Goal: Find specific page/section: Find specific page/section

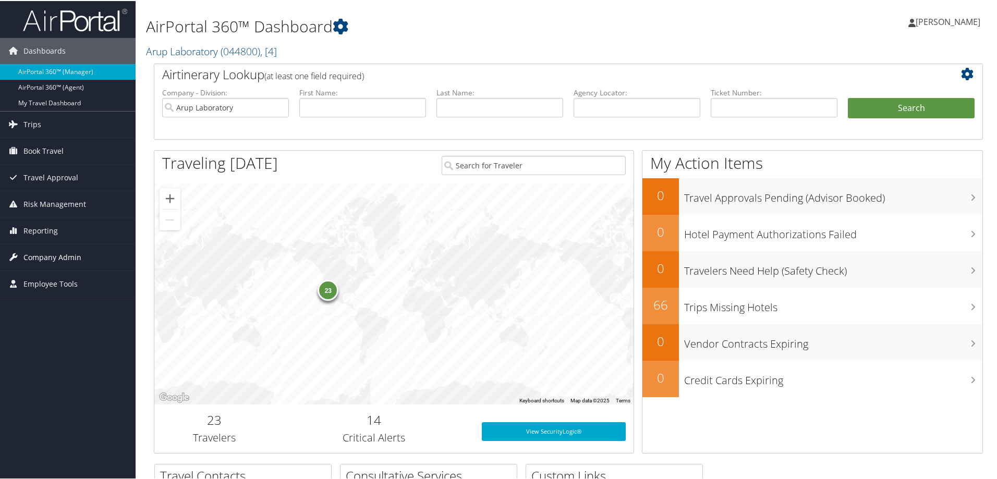
click at [47, 252] on span "Company Admin" at bounding box center [52, 256] width 58 height 26
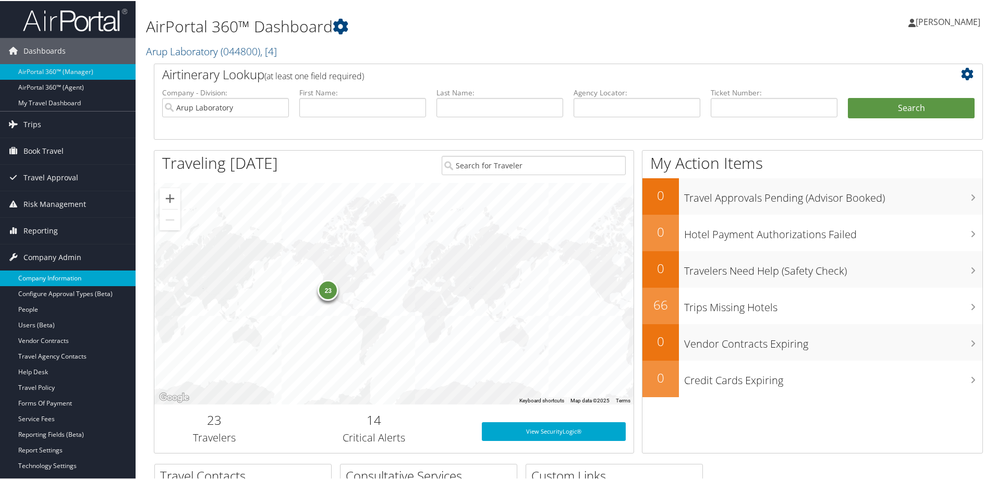
click at [55, 279] on link "Company Information" at bounding box center [68, 278] width 136 height 16
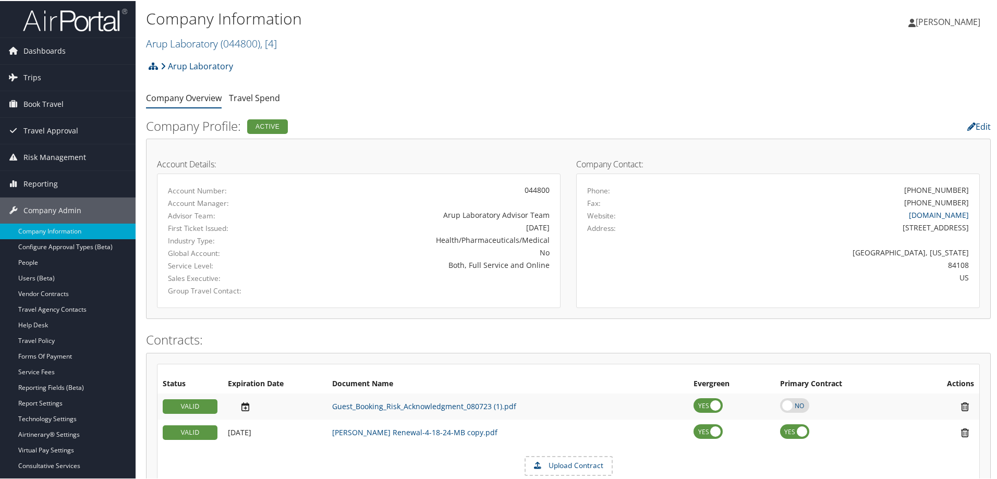
click at [288, 45] on h2 "Arup Laboratory ( 044800 ) , [ 4 ]" at bounding box center [427, 42] width 563 height 18
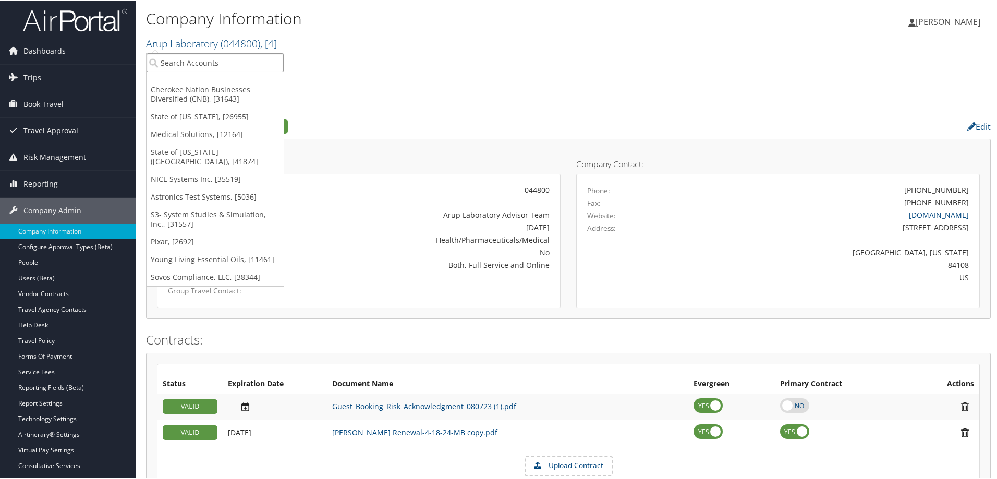
click at [220, 62] on input "search" at bounding box center [215, 61] width 137 height 19
type input "arc"
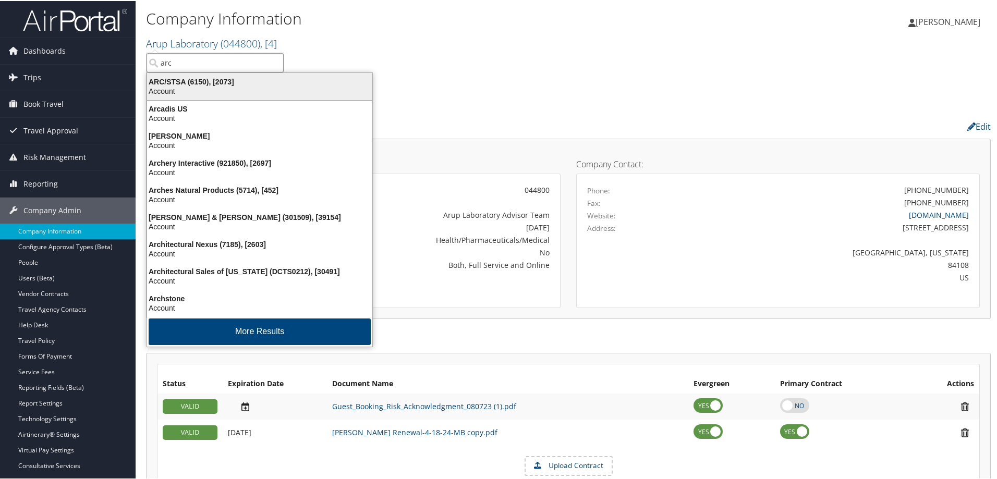
click at [229, 82] on div "ARC/STSA (6150), [2073]" at bounding box center [260, 80] width 238 height 9
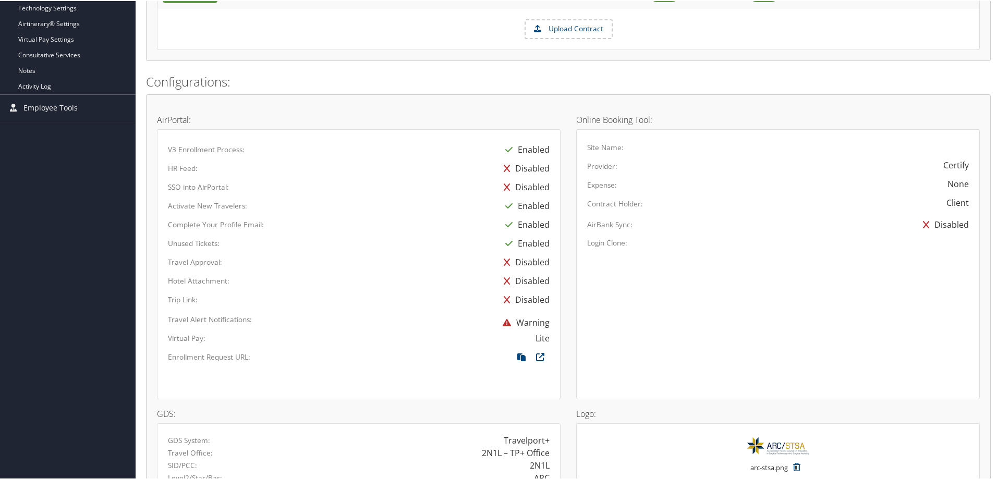
scroll to position [521, 0]
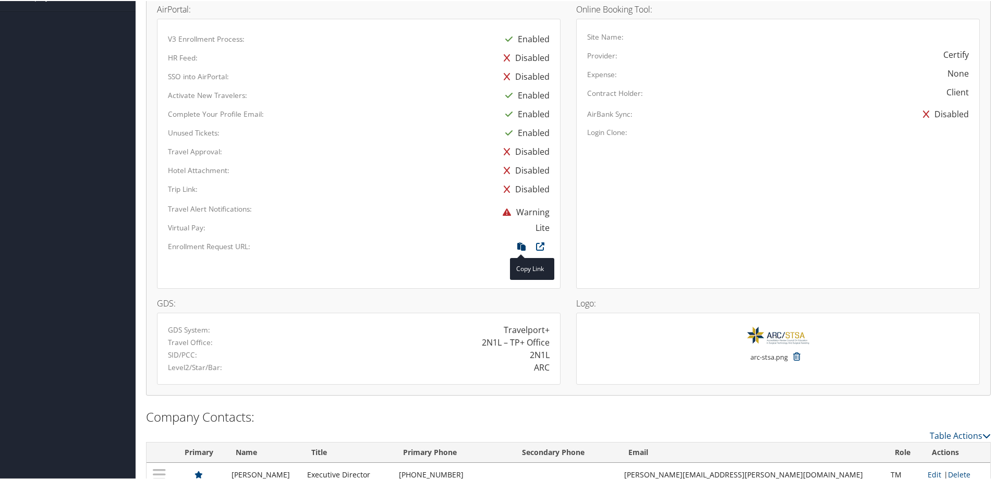
click at [519, 247] on icon at bounding box center [521, 248] width 19 height 14
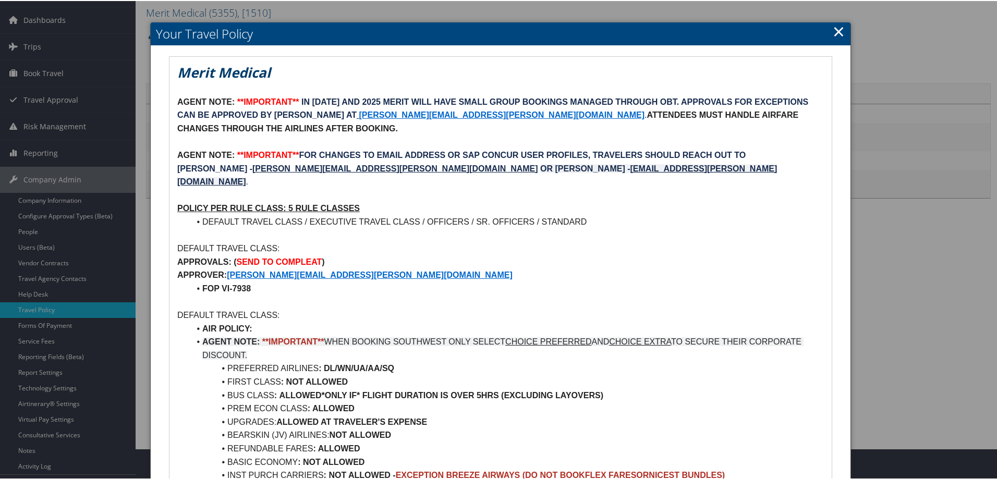
scroll to position [156, 0]
